Goal: Use online tool/utility: Utilize a website feature to perform a specific function

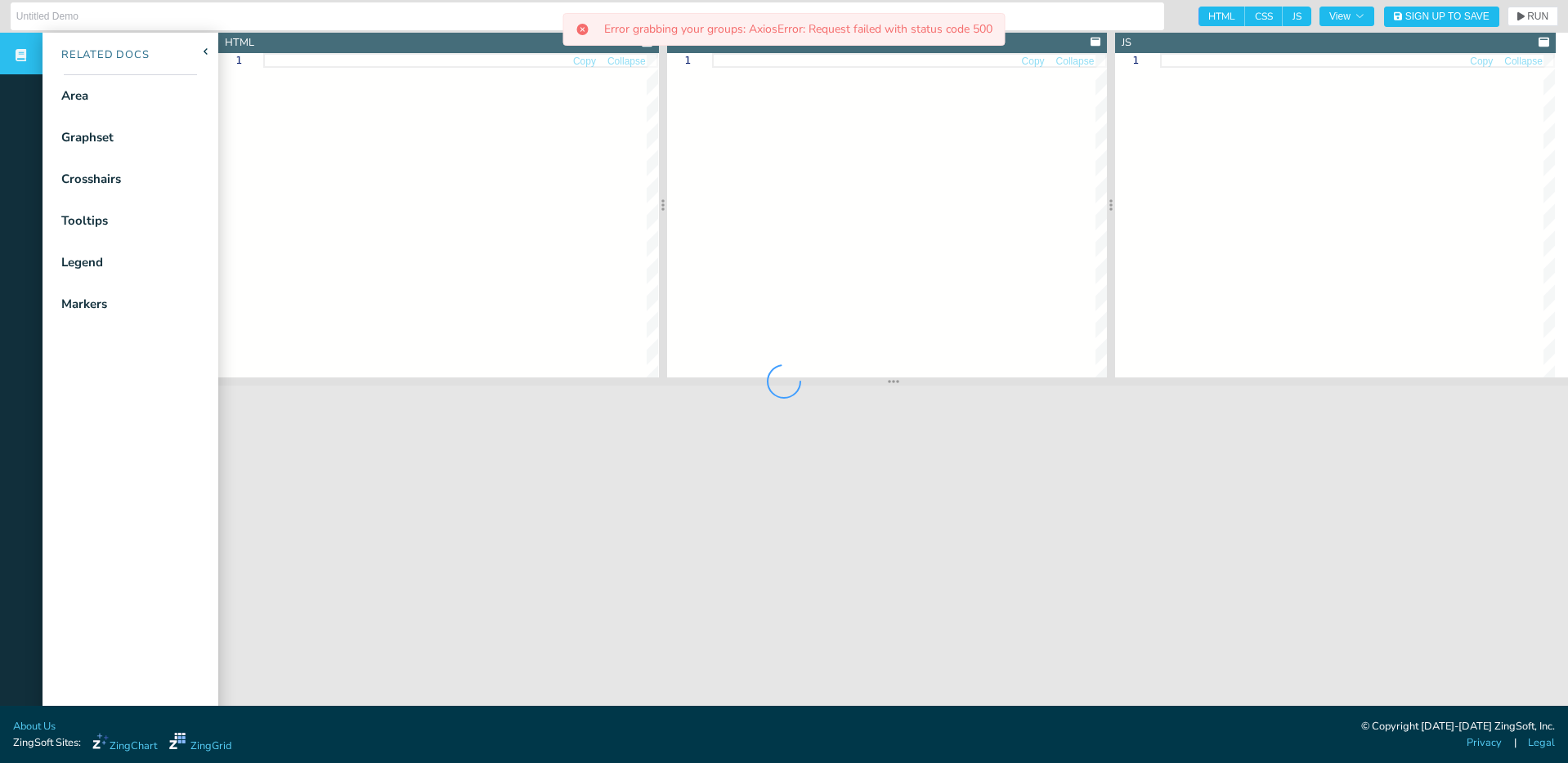
type input "Stacked Area Chart"
type textarea "<!doctype html> <html class="zc-html"> <head> <meta charset="utf-8"> <title>Zin…"
type textarea ".zc-body { background:#fff; } .chart--container { height: 100%; width: 100%; mi…"
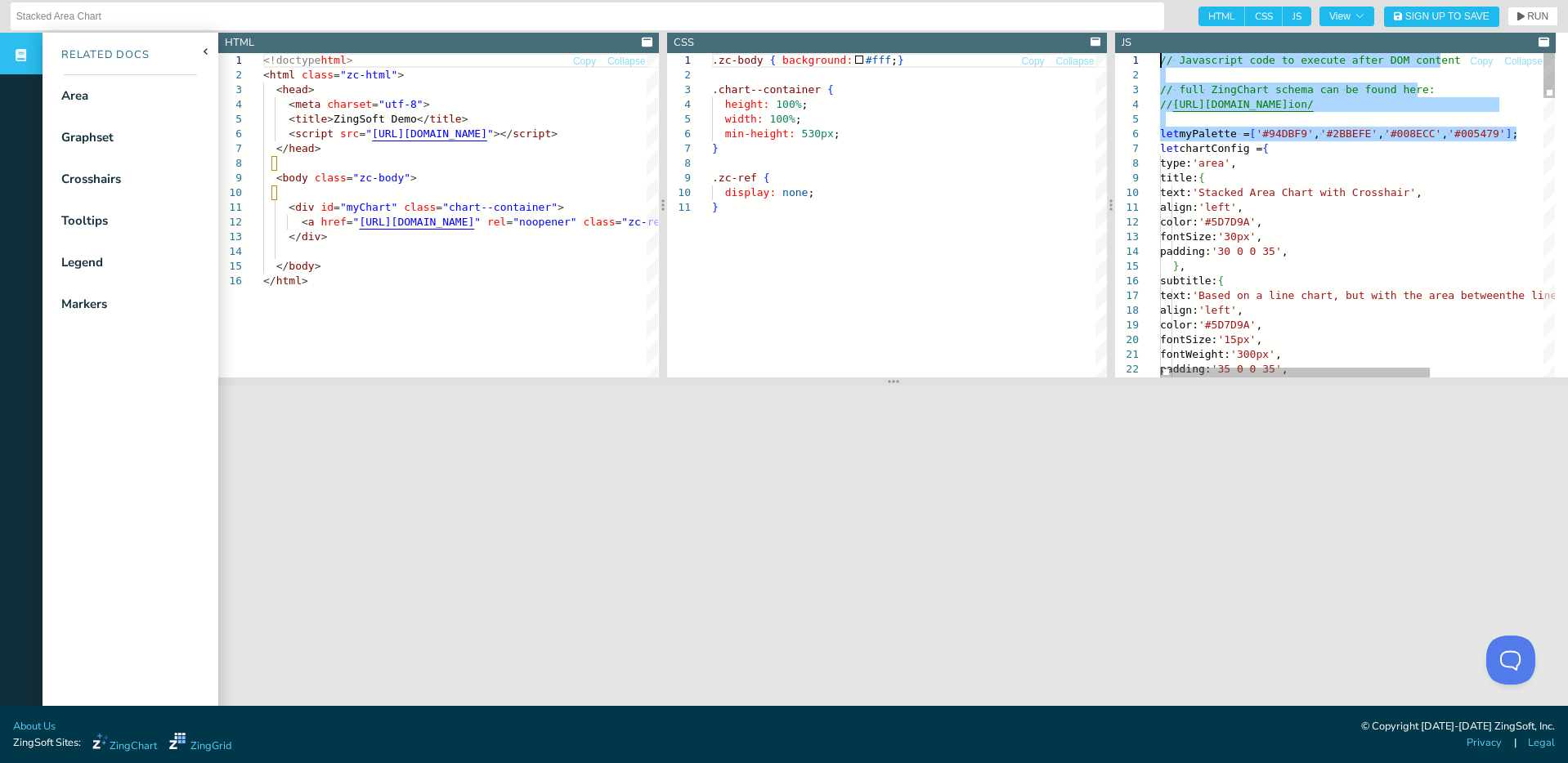
drag, startPoint x: 1522, startPoint y: 136, endPoint x: 1082, endPoint y: 33, distance: 451.9
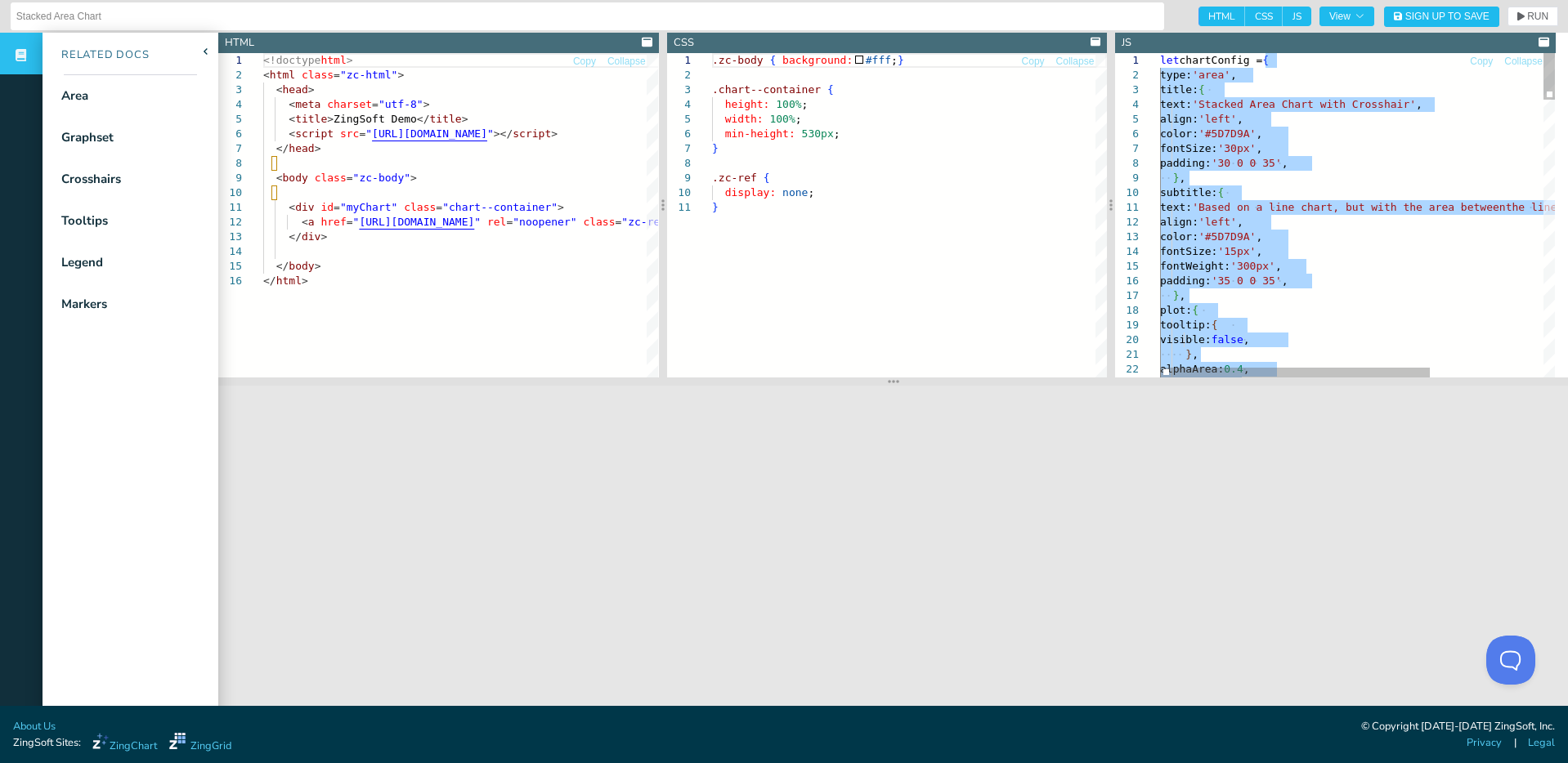
scroll to position [15, 0]
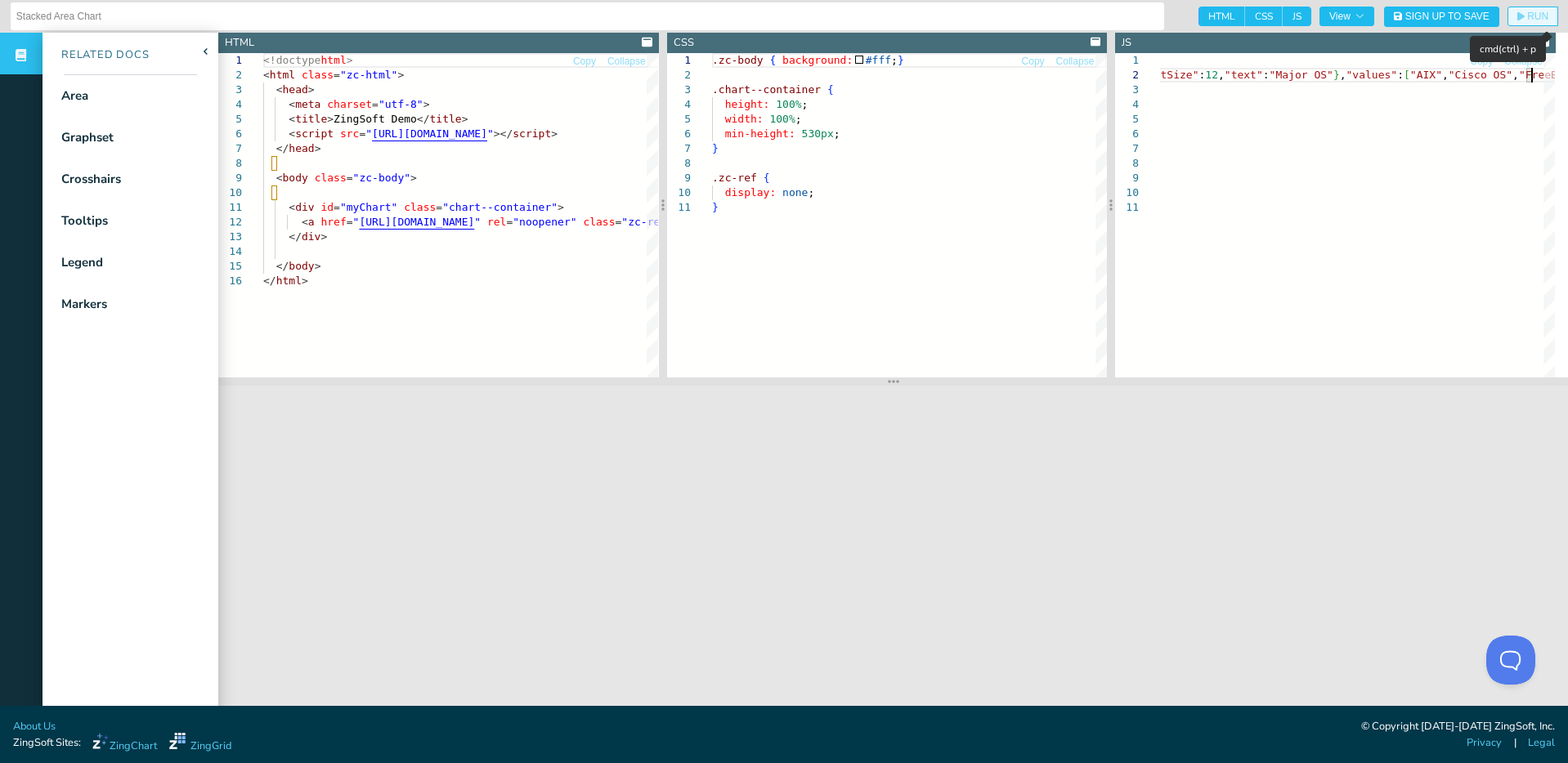
type textarea "R03"},{"backgroundColor":"@COLOR05"},{"backgroundColor":"@COLOR02"},{"backgroun…"
click at [1508, 17] on button "RUN" at bounding box center [1533, 16] width 51 height 20
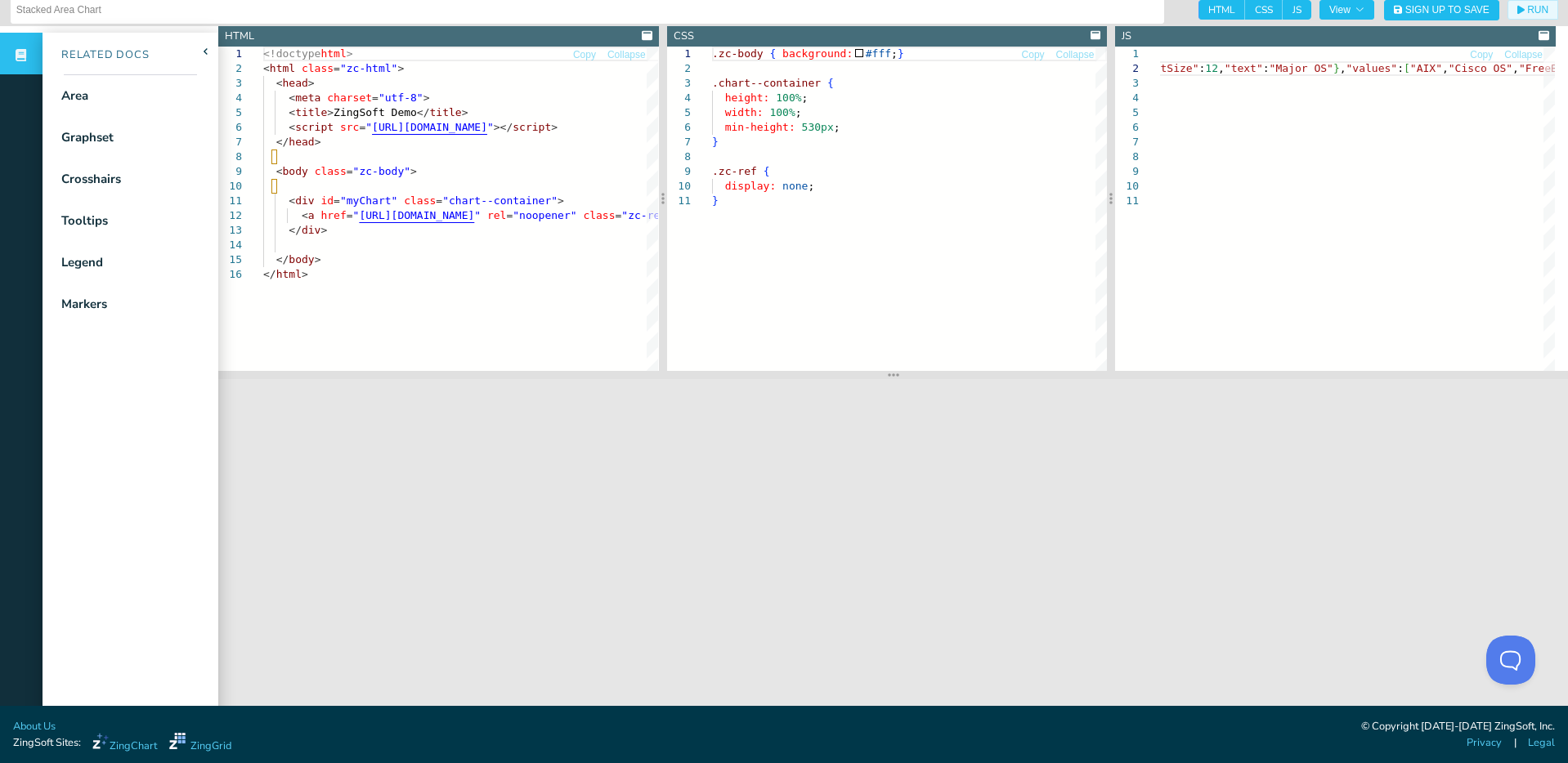
scroll to position [16, 0]
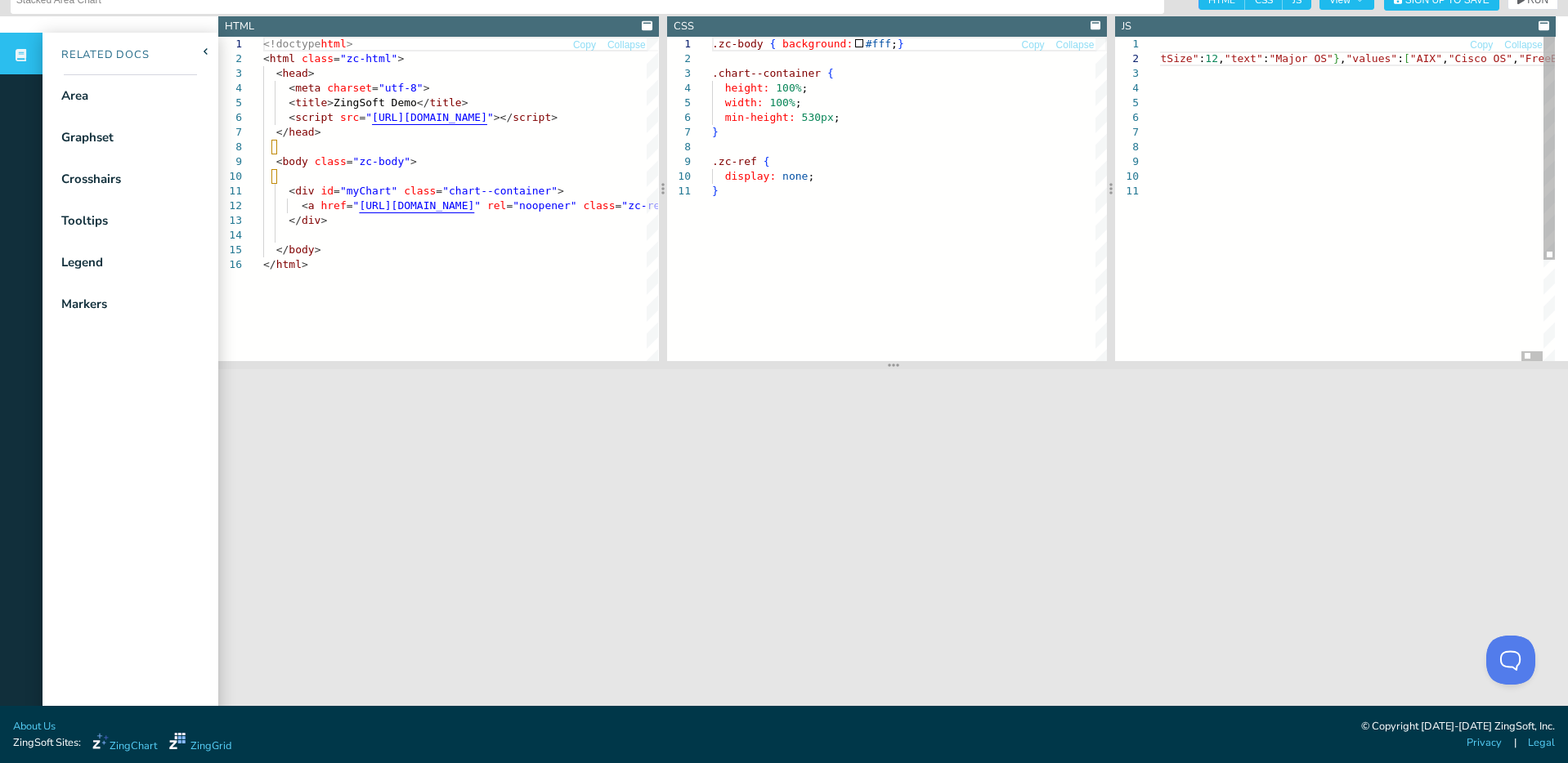
type textarea "let chartConfig = {"gui":{"behaviors":[{"id":"DownloadPDF","enabled":"none"},{"…"
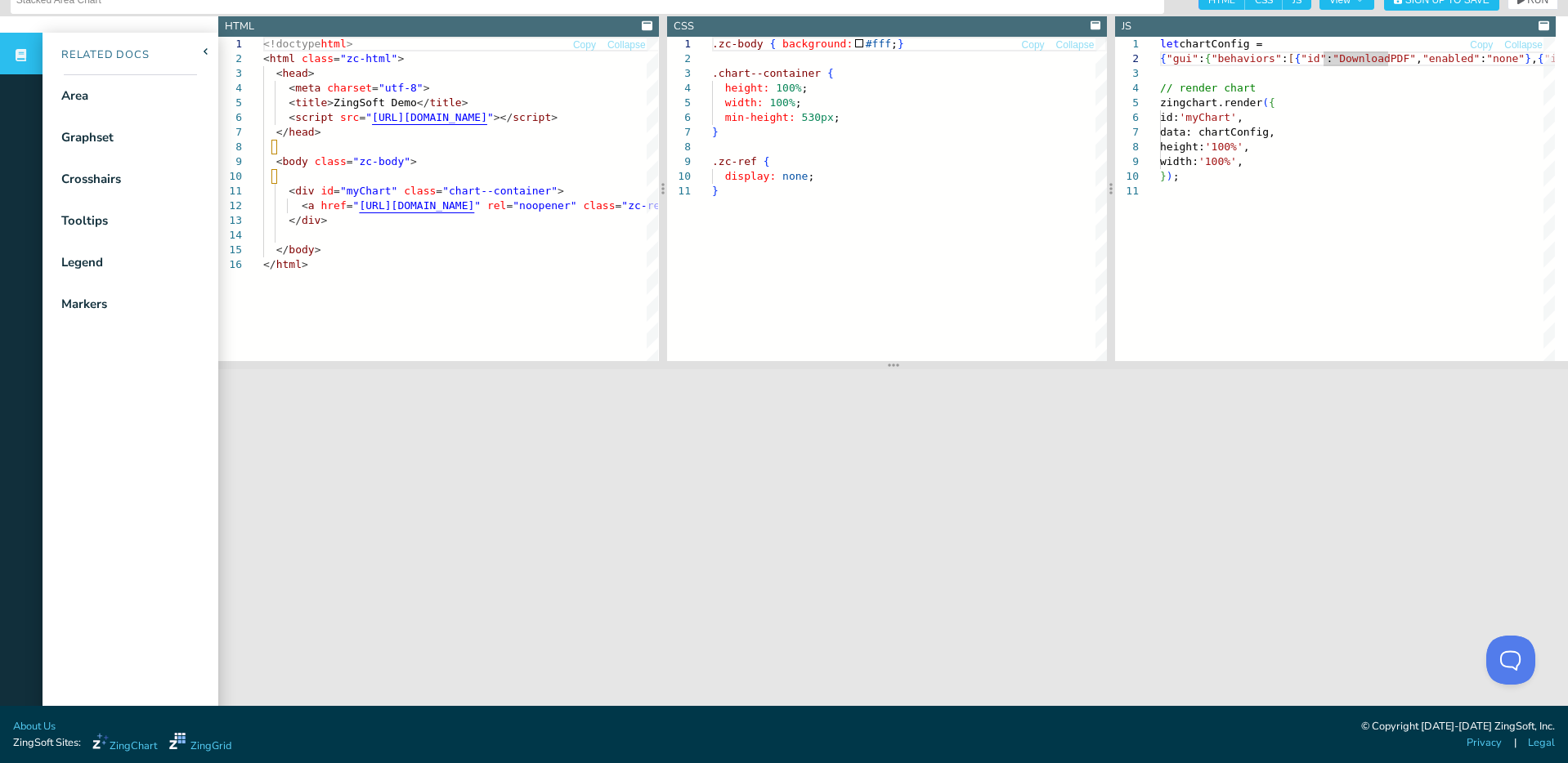
click at [124, 434] on nav "Related Docs Area Graphset Crosshairs Tooltips Legend Markers" at bounding box center [130, 414] width 176 height 763
